Goal: Task Accomplishment & Management: Manage account settings

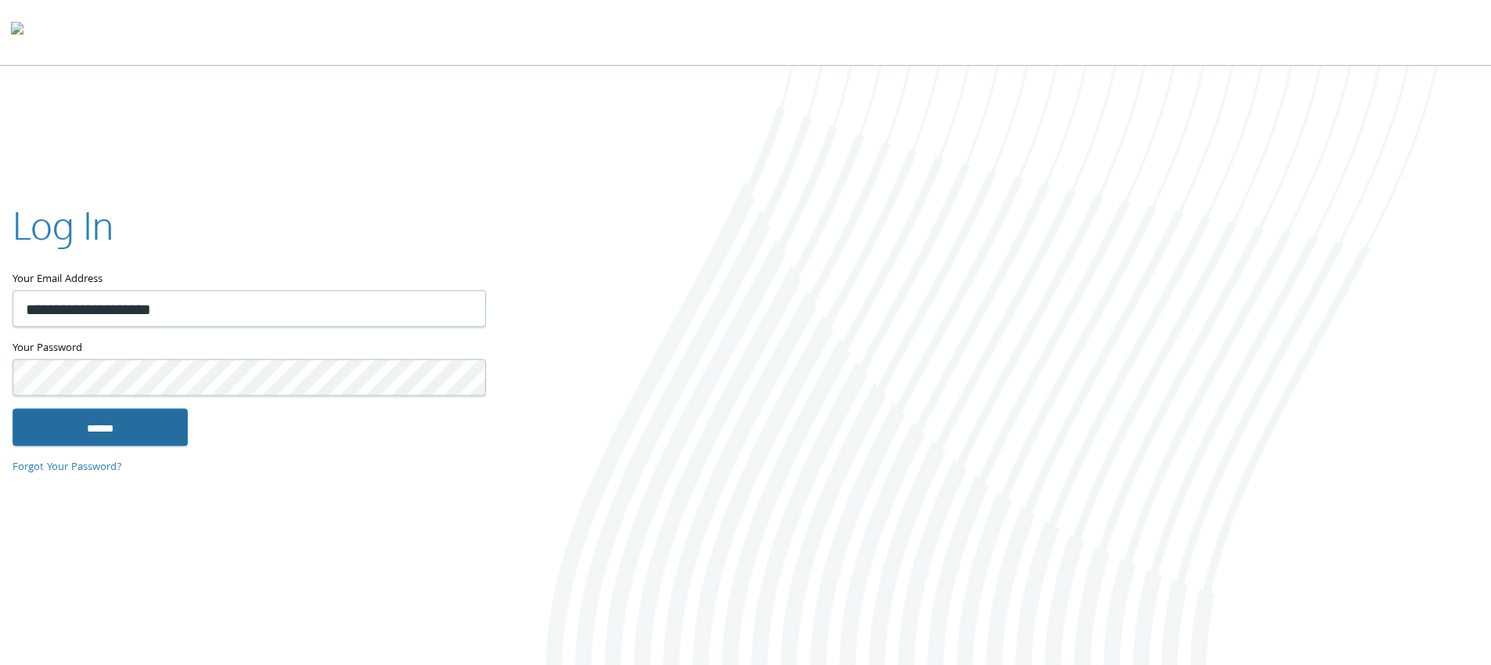
click at [110, 422] on input "******" at bounding box center [100, 427] width 175 height 38
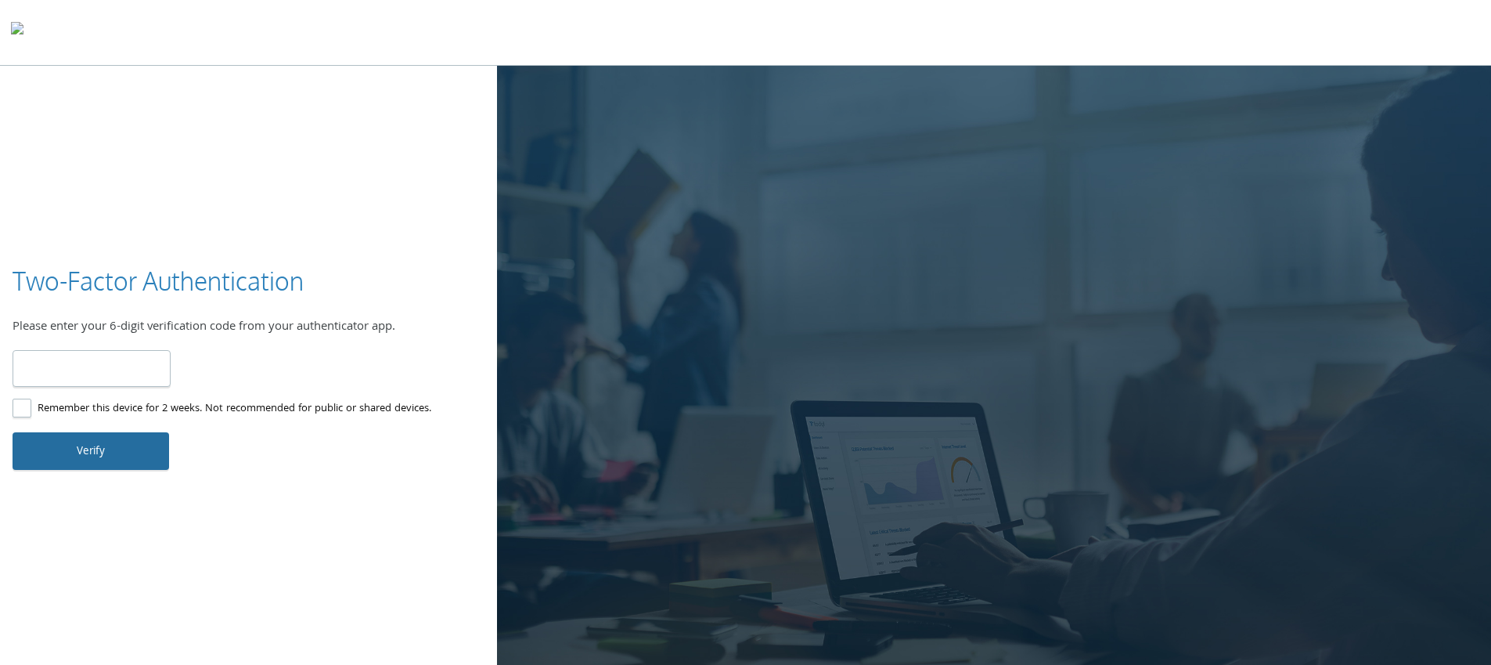
type input "******"
click at [100, 446] on button "Verify" at bounding box center [91, 451] width 157 height 38
